Goal: Find specific page/section: Find specific page/section

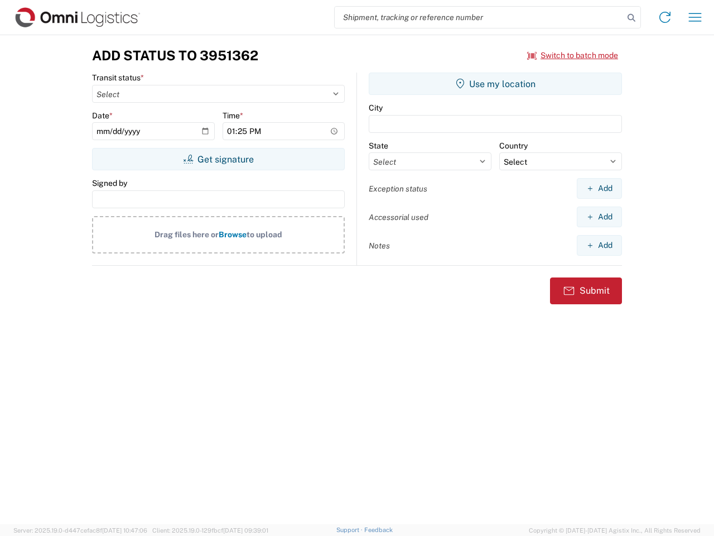
click at [479, 17] on input "search" at bounding box center [479, 17] width 289 height 21
click at [632, 18] on icon at bounding box center [632, 18] width 16 height 16
click at [665, 17] on icon at bounding box center [665, 17] width 18 height 18
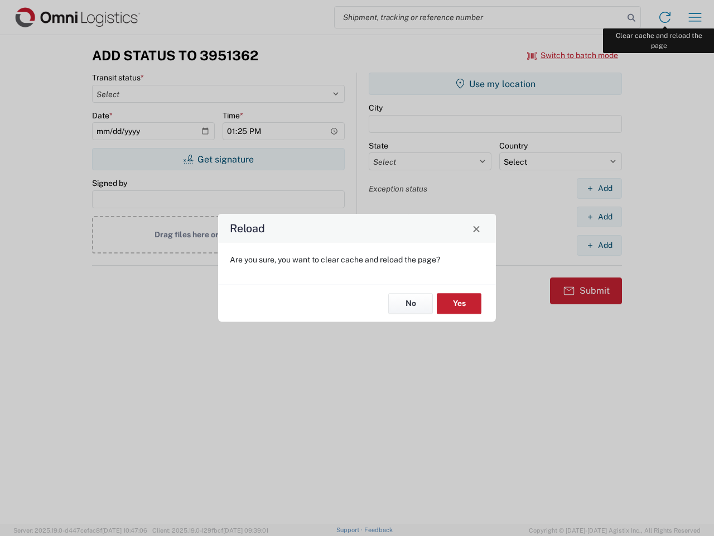
click at [695, 17] on div "Reload Are you sure, you want to clear cache and reload the page? No Yes" at bounding box center [357, 268] width 714 height 536
click at [573, 55] on div "Reload Are you sure, you want to clear cache and reload the page? No Yes" at bounding box center [357, 268] width 714 height 536
click at [218, 159] on div "Reload Are you sure, you want to clear cache and reload the page? No Yes" at bounding box center [357, 268] width 714 height 536
click at [495, 84] on div "Reload Are you sure, you want to clear cache and reload the page? No Yes" at bounding box center [357, 268] width 714 height 536
click at [599, 188] on div "Reload Are you sure, you want to clear cache and reload the page? No Yes" at bounding box center [357, 268] width 714 height 536
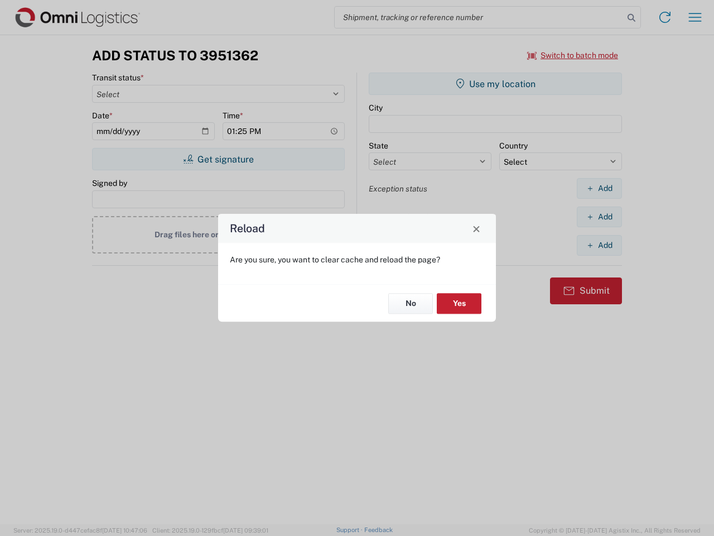
click at [599, 216] on div "Reload Are you sure, you want to clear cache and reload the page? No Yes" at bounding box center [357, 268] width 714 height 536
click at [599, 245] on div "Reload Are you sure, you want to clear cache and reload the page? No Yes" at bounding box center [357, 268] width 714 height 536
